Goal: Task Accomplishment & Management: Use online tool/utility

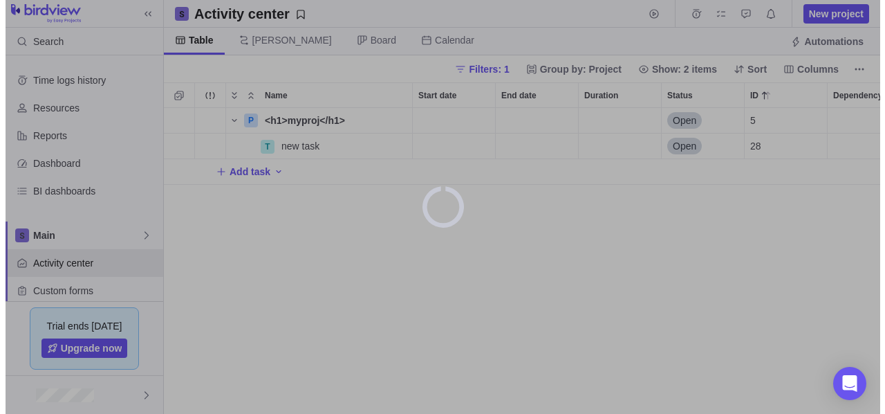
scroll to position [295, 706]
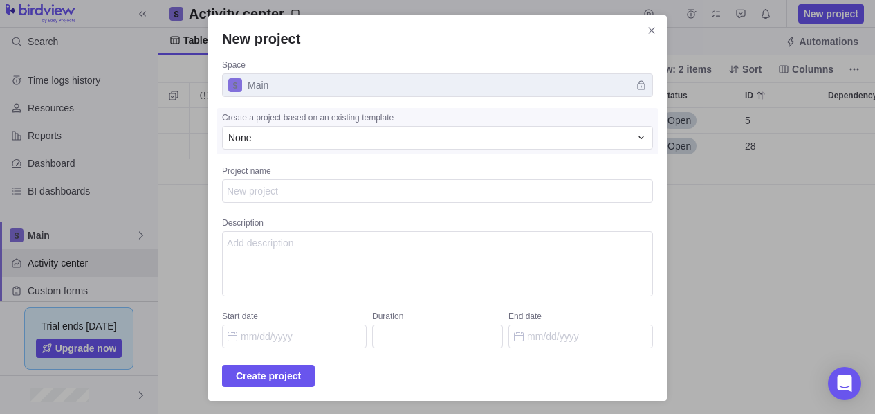
type textarea "x"
type textarea "m"
type textarea "x"
type textarea "mo"
click at [301, 368] on span "Create project" at bounding box center [268, 375] width 65 height 17
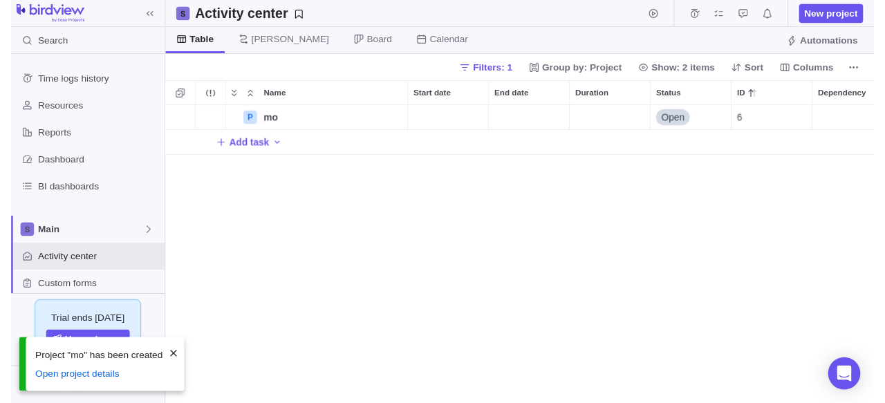
scroll to position [295, 717]
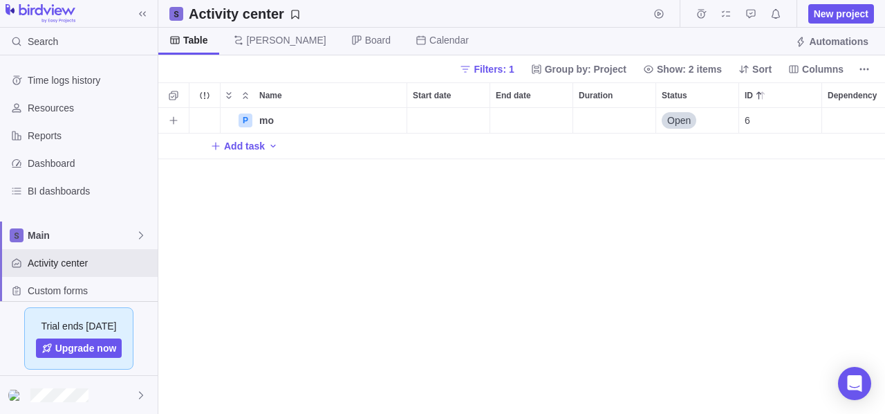
click at [264, 121] on span "mo" at bounding box center [266, 120] width 15 height 14
click at [400, 125] on input "mo" at bounding box center [330, 121] width 154 height 26
click at [365, 188] on div "P mo Open 6 Add task" at bounding box center [521, 261] width 727 height 306
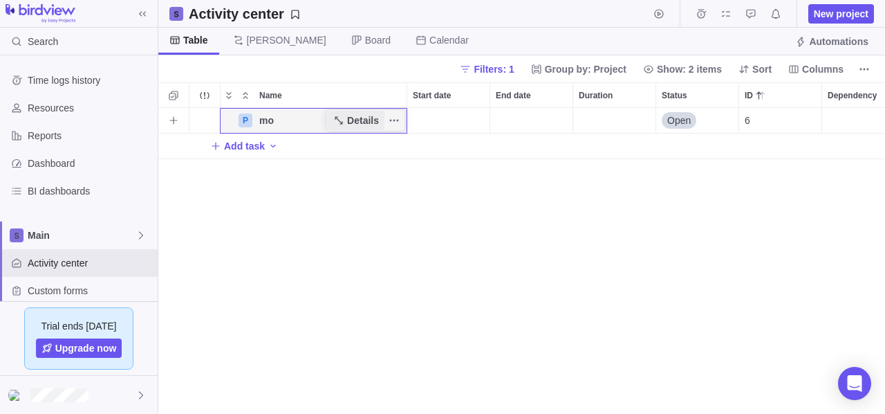
click at [365, 120] on span "Details" at bounding box center [363, 120] width 32 height 14
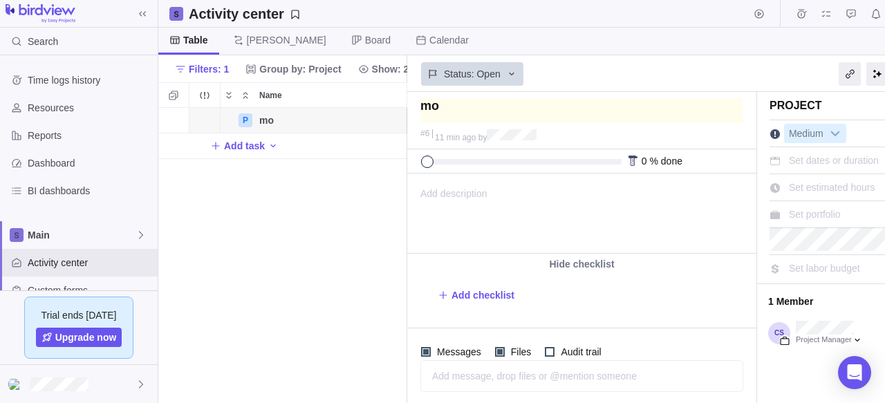
click at [473, 104] on textarea at bounding box center [582, 110] width 322 height 25
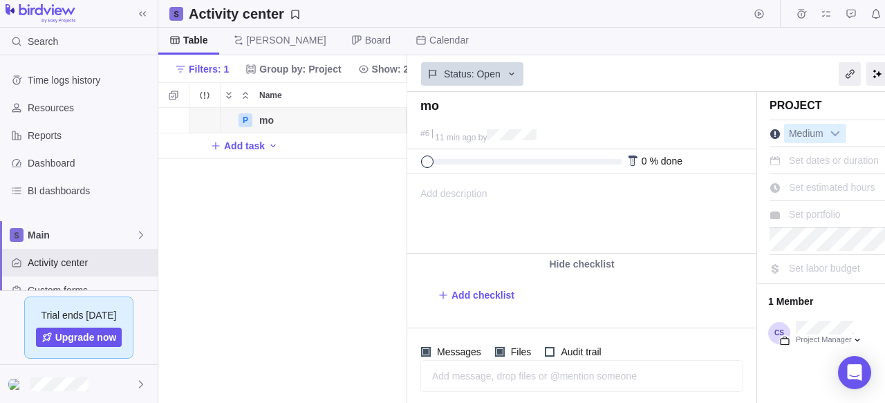
click at [785, 45] on div "Table [PERSON_NAME] Board Calendar Automations" at bounding box center [571, 42] width 827 height 28
click at [323, 235] on div "P mo Details Open 6 Add task" at bounding box center [282, 255] width 249 height 295
click at [356, 280] on div "P mo Details Open 6 Add task" at bounding box center [282, 255] width 249 height 295
click at [338, 231] on div "P mo Details Open 6 Add task" at bounding box center [282, 255] width 249 height 295
click at [290, 240] on div "P mo Details Open 6 Add task" at bounding box center [282, 255] width 249 height 295
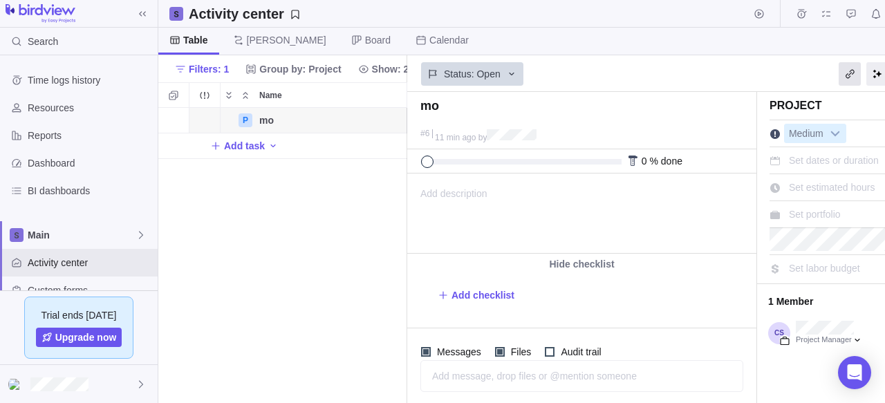
scroll to position [0, 21]
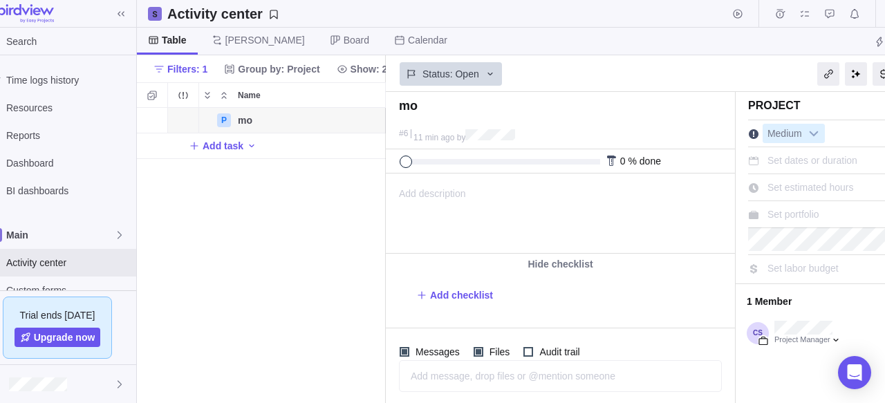
click at [244, 160] on div "P mo Details Open 6 Add task" at bounding box center [261, 255] width 249 height 295
click at [167, 43] on span "Table" at bounding box center [174, 40] width 25 height 14
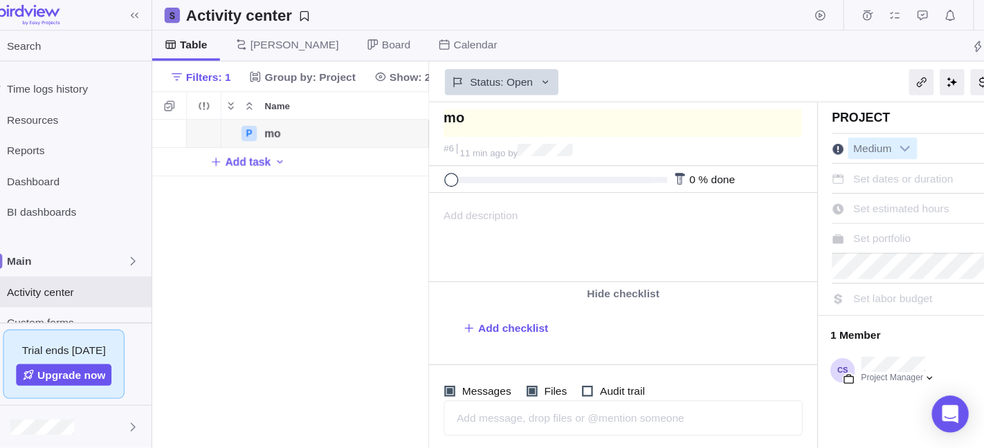
scroll to position [329, 237]
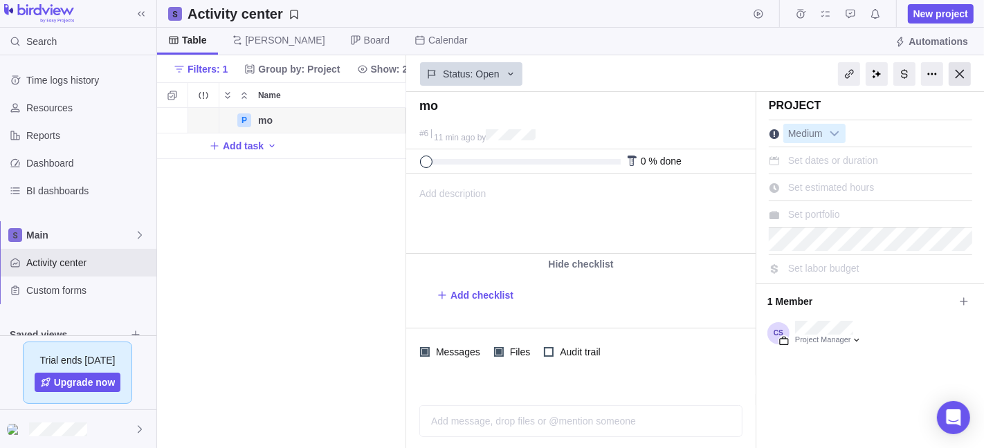
click at [885, 75] on div at bounding box center [959, 74] width 22 height 24
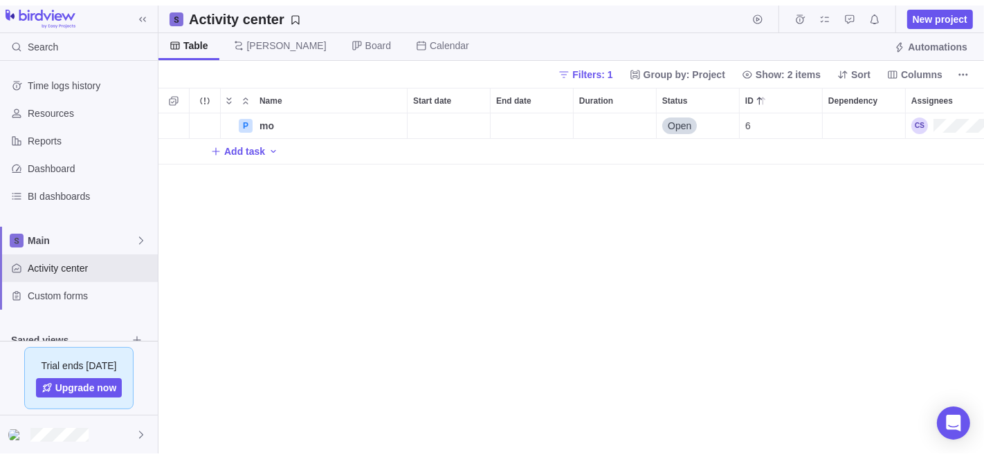
scroll to position [340, 814]
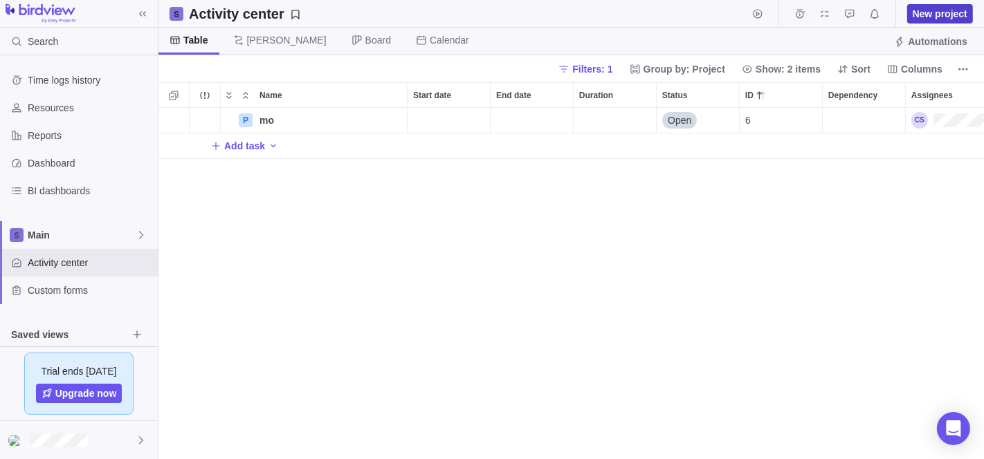
click at [885, 10] on span "New project" at bounding box center [940, 13] width 66 height 19
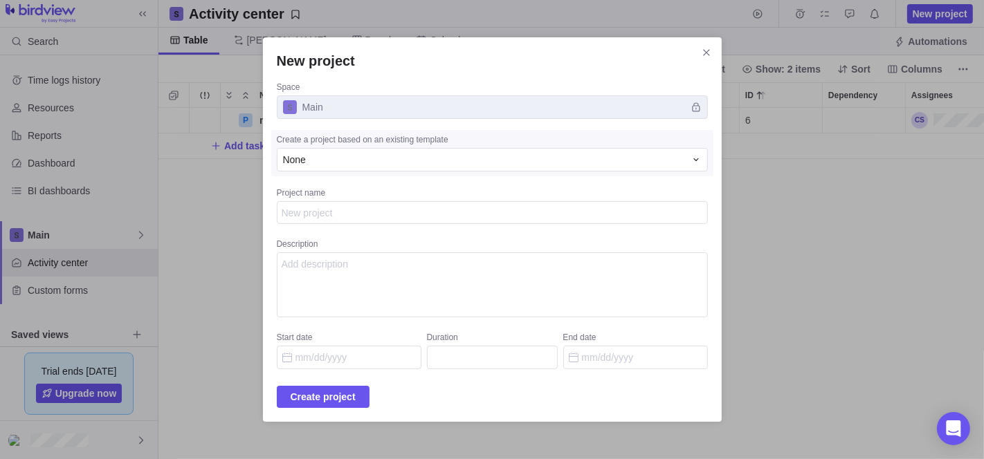
type textarea "x"
type textarea """
type textarea "x"
type textarea """Success":false"
type textarea "x"
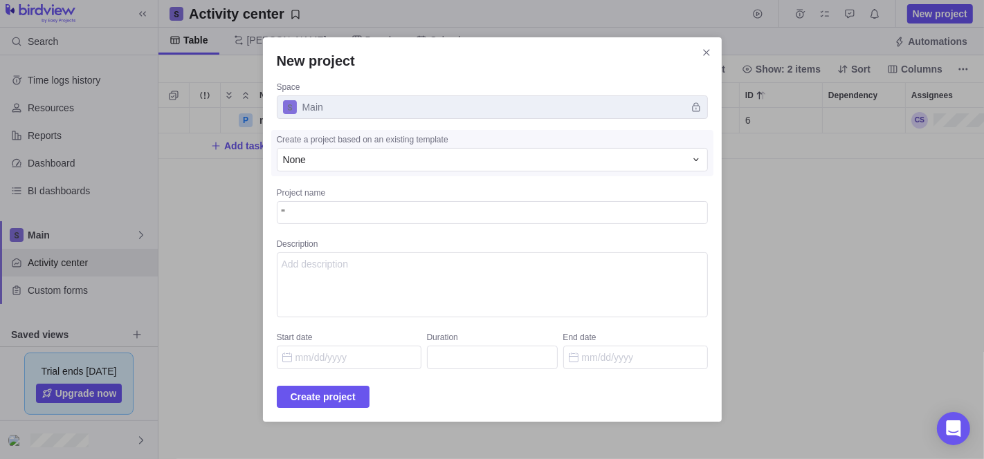
type textarea ""{ "<img src=1 onerror=alert(document.domain)>":"
click at [302, 215] on textarea ""{ "<img src=1 onerror=alert(document.domain)>":" at bounding box center [492, 212] width 431 height 23
type textarea "x"
type textarea """<img src=1 onerror=alert(document.domain)>":"
type textarea "x"
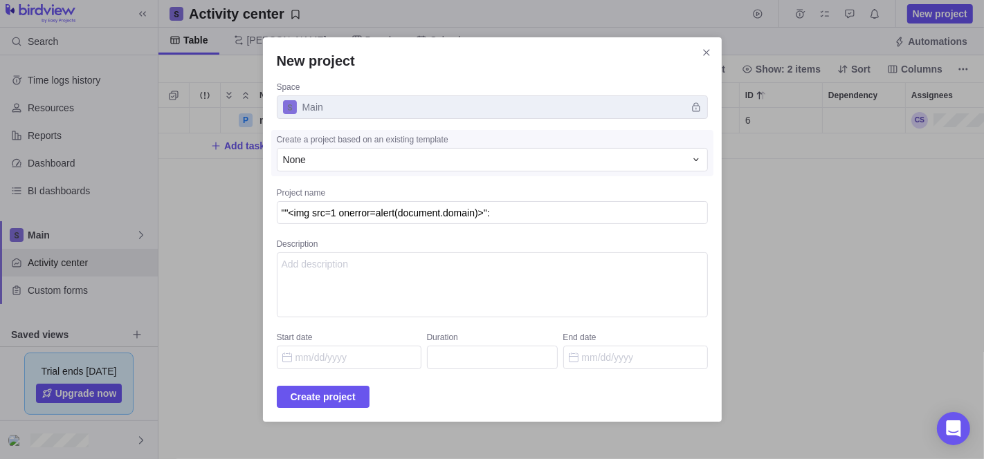
click at [541, 214] on textarea """<img src=1 onerror=alert(document.domain)>":" at bounding box center [492, 212] width 431 height 23
type textarea """<img src=1 onerror=alert(document.domain)>""
type textarea "x"
type textarea """<img src=1 onerror=alert(document.domain)>""
type textarea "x"
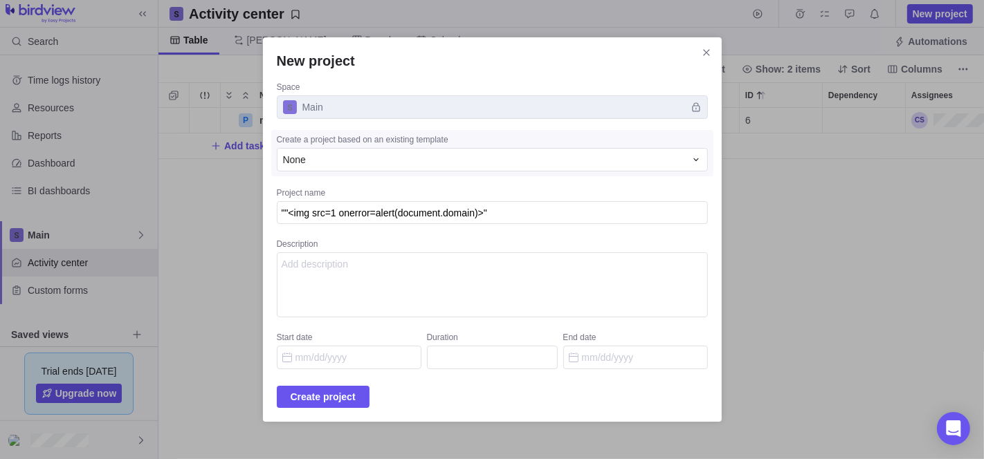
click at [885, 264] on div "New project Space Main Create a project based on an existing template None Proj…" at bounding box center [492, 229] width 984 height 459
click at [830, 222] on div "New project Space Main Create a project based on an existing template None Proj…" at bounding box center [492, 229] width 984 height 459
click at [520, 217] on textarea """<img src=1 onerror=alert(document.domain)>"" at bounding box center [492, 212] width 431 height 23
type textarea """<img src=1 onerror=alert(document.domain)>"'"
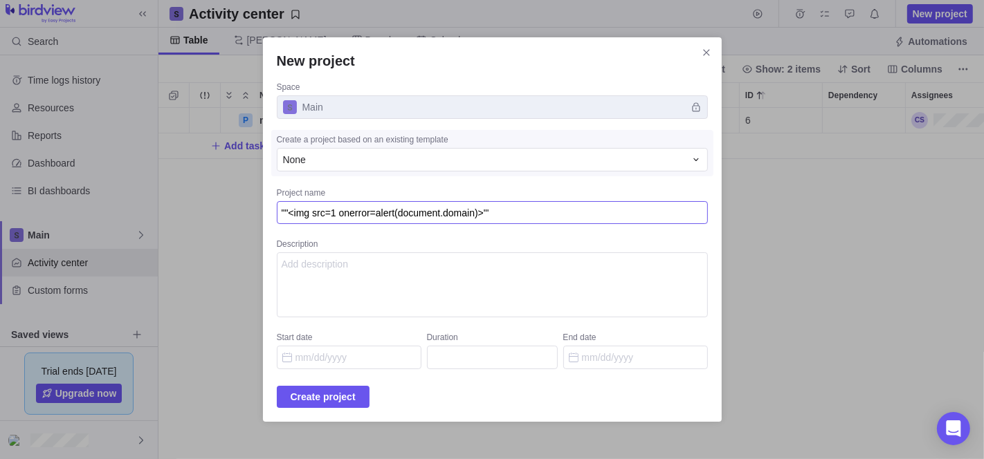
type textarea "x"
click at [788, 246] on div "New project Space Main Create a project based on an existing template None Proj…" at bounding box center [492, 229] width 984 height 459
click at [529, 212] on textarea """<img src=1 onerror=alert(document.domain)>"" at bounding box center [492, 212] width 431 height 23
click at [557, 208] on textarea """<img src=1 onerror=alert(document.domain)>"" at bounding box center [492, 212] width 431 height 23
type textarea """<img src=1 onerror=alert(document.domain)>"""
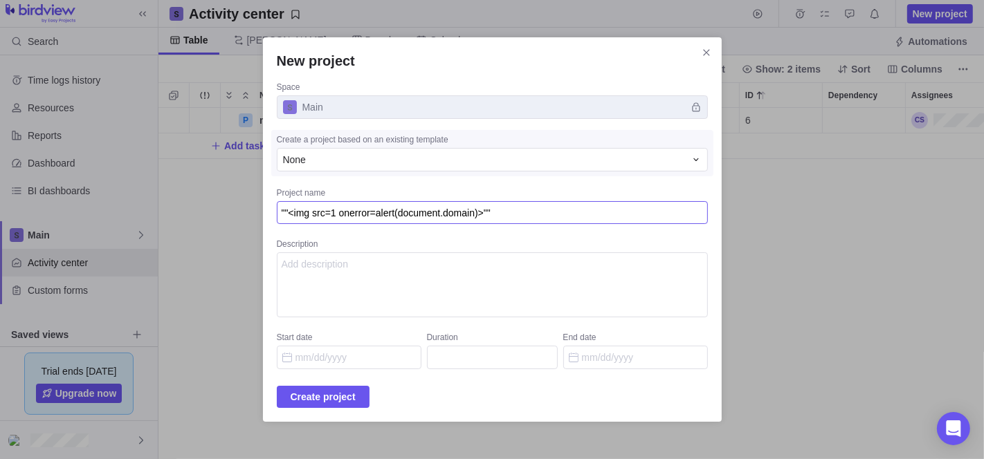
type textarea "x"
type textarea """<img src=1 onerror=alert(document.domain)>"""
click at [326, 397] on span "Create project" at bounding box center [323, 397] width 65 height 17
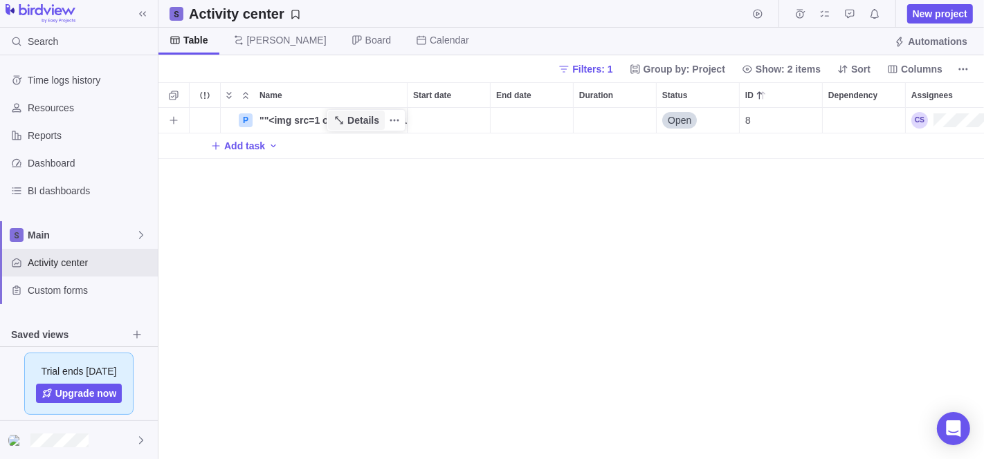
click at [338, 122] on icon "Name" at bounding box center [338, 120] width 11 height 11
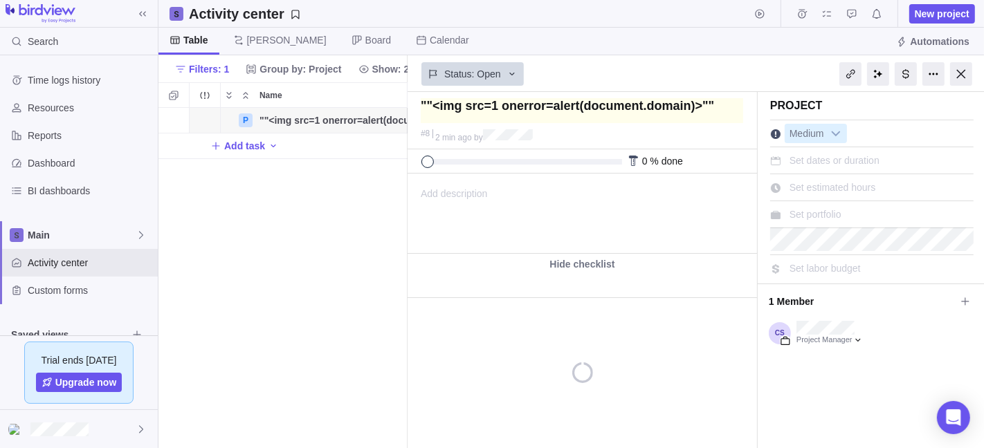
click at [549, 100] on textarea at bounding box center [582, 110] width 322 height 25
click at [589, 107] on textarea at bounding box center [582, 110] width 322 height 25
click at [644, 115] on textarea at bounding box center [582, 110] width 322 height 25
click at [718, 107] on textarea at bounding box center [582, 110] width 322 height 25
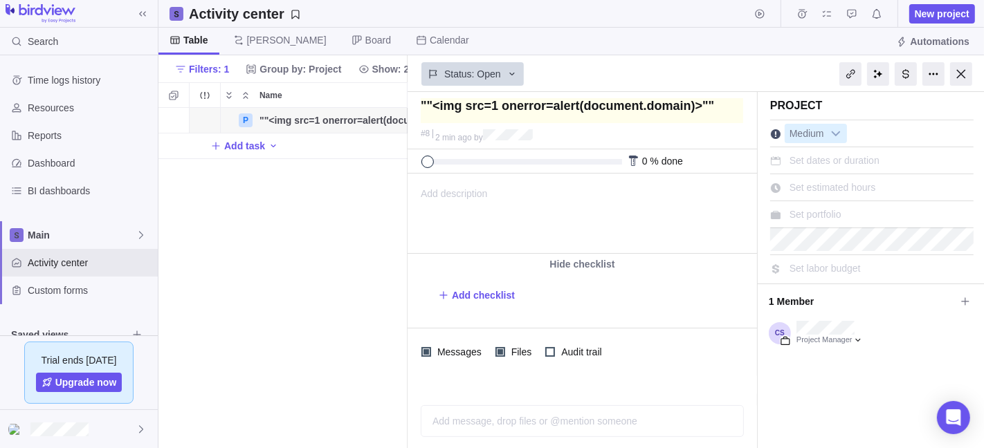
click at [718, 107] on textarea at bounding box center [582, 110] width 322 height 25
click at [534, 107] on textarea at bounding box center [582, 110] width 322 height 25
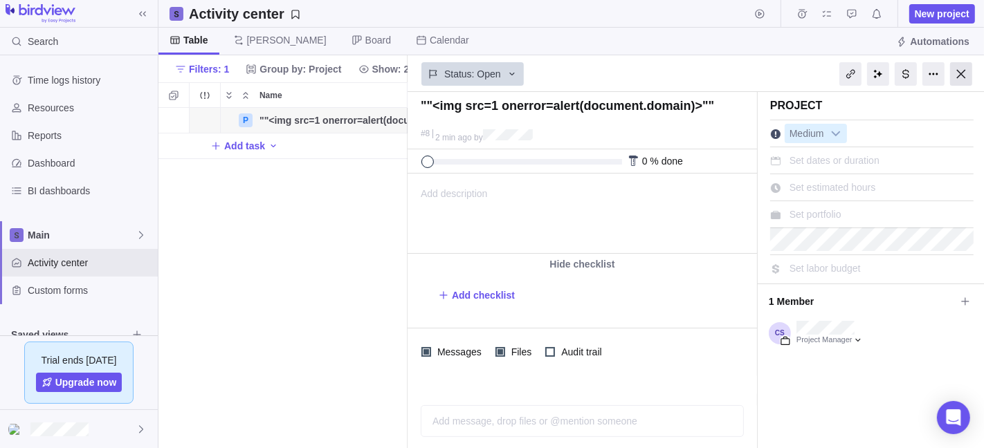
click at [885, 74] on div at bounding box center [961, 74] width 22 height 24
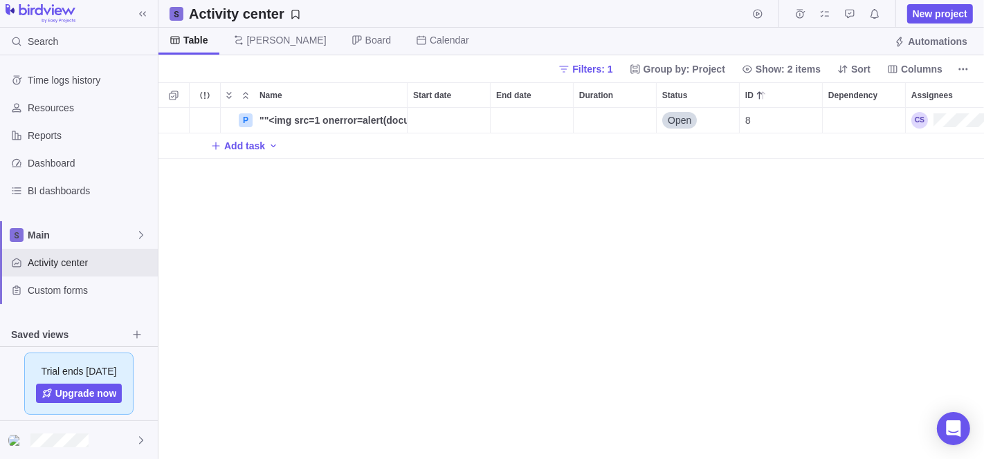
scroll to position [340, 814]
